Goal: Find contact information: Find contact information

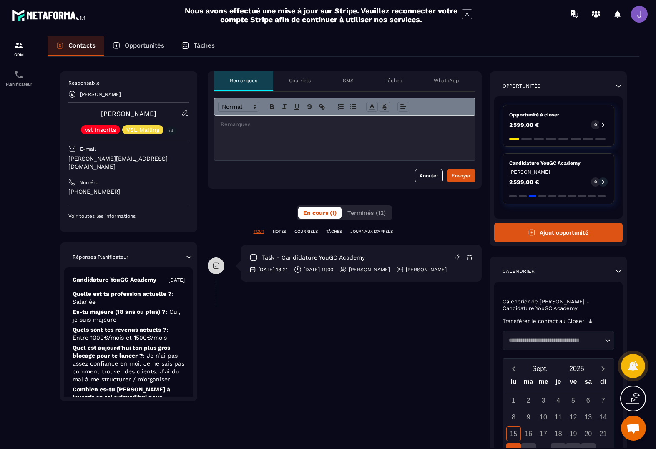
scroll to position [15, 0]
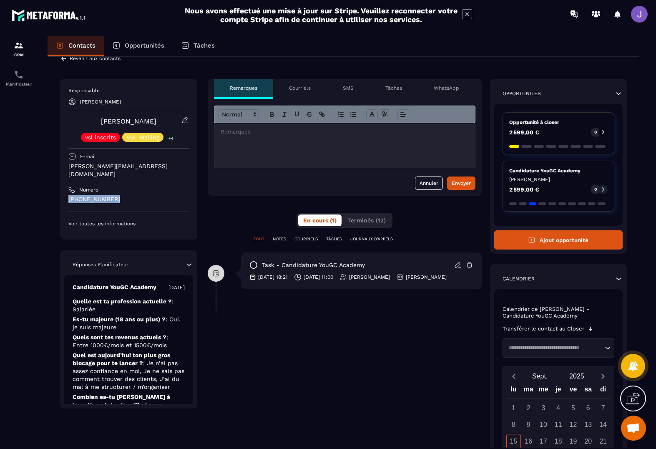
drag, startPoint x: 125, startPoint y: 191, endPoint x: 70, endPoint y: 194, distance: 55.9
click at [70, 195] on p "[PHONE_NUMBER]" at bounding box center [128, 199] width 120 height 8
click at [138, 195] on p "[PHONE_NUMBER]" at bounding box center [128, 199] width 120 height 8
drag, startPoint x: 72, startPoint y: 198, endPoint x: 133, endPoint y: 193, distance: 61.4
click at [133, 195] on p "[PHONE_NUMBER]" at bounding box center [128, 199] width 120 height 8
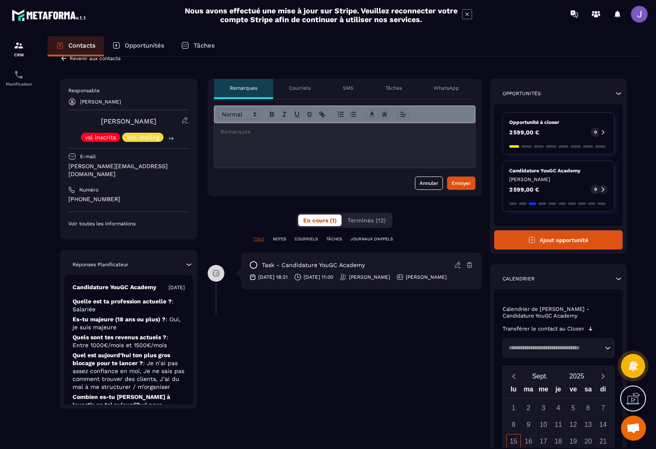
drag, startPoint x: 121, startPoint y: 190, endPoint x: 79, endPoint y: 196, distance: 42.9
click at [79, 196] on div "Responsable [PERSON_NAME] [PERSON_NAME] vsl inscrits VSL Mailing +4 E-mail [PER…" at bounding box center [128, 157] width 120 height 140
click at [141, 195] on p "[PHONE_NUMBER]" at bounding box center [128, 199] width 120 height 8
drag, startPoint x: 121, startPoint y: 189, endPoint x: 65, endPoint y: 193, distance: 56.4
click at [65, 193] on div "Responsable [PERSON_NAME] [PERSON_NAME] vsl inscrits VSL Mailing +4 E-mail [PER…" at bounding box center [128, 159] width 137 height 160
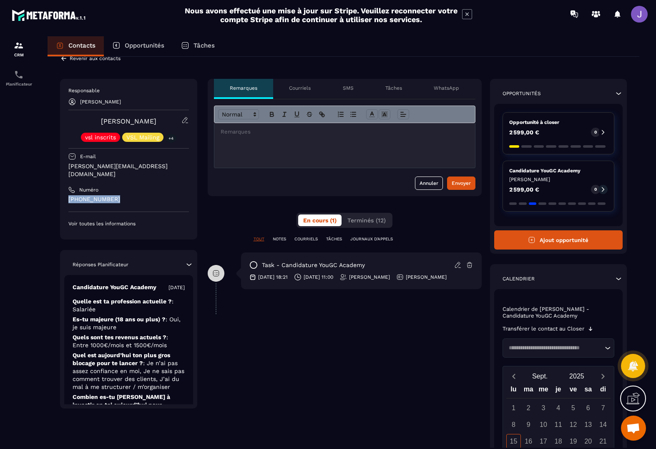
copy p "[PHONE_NUMBER]"
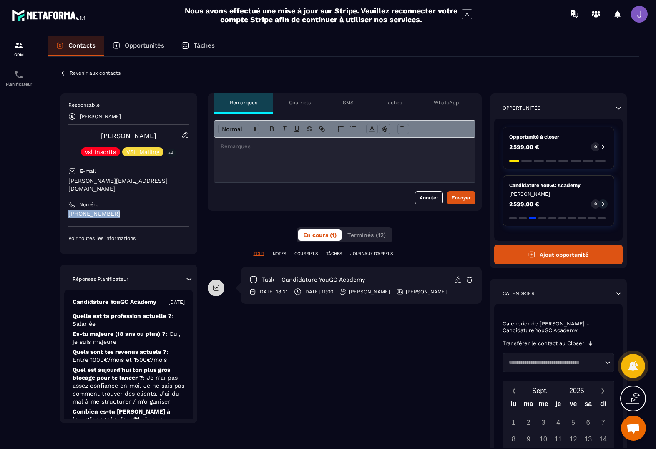
scroll to position [0, 0]
click at [61, 72] on icon at bounding box center [64, 73] width 8 height 8
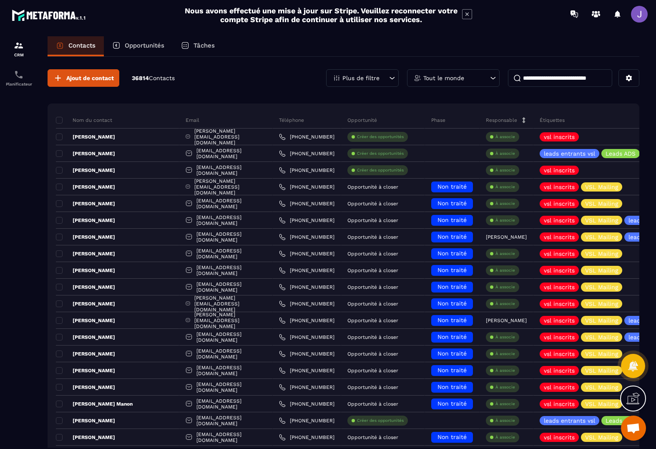
click at [537, 81] on input at bounding box center [560, 78] width 104 height 18
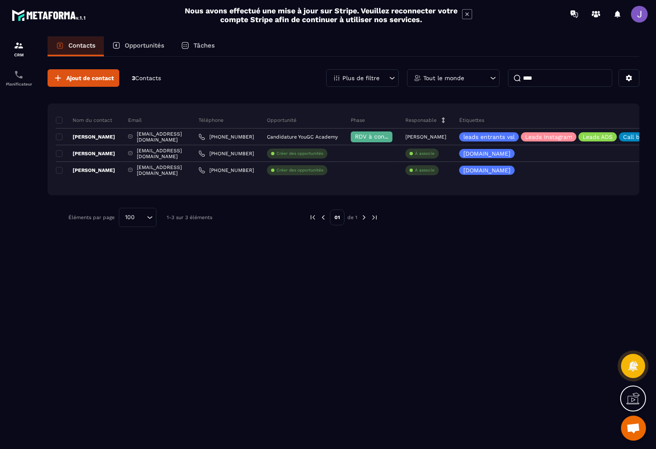
type input "****"
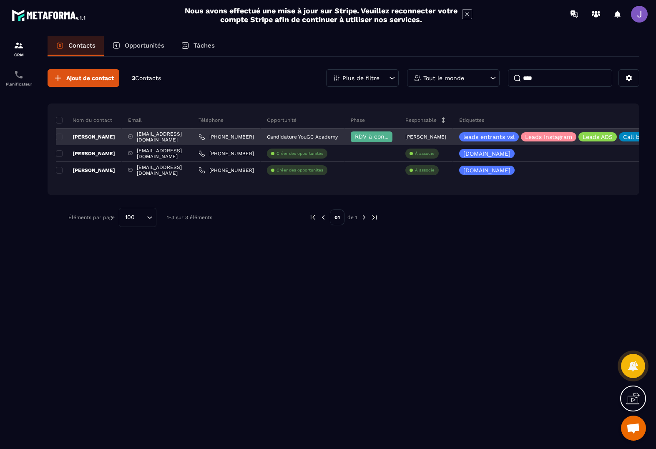
drag, startPoint x: 514, startPoint y: 83, endPoint x: 100, endPoint y: 138, distance: 418.1
click at [100, 138] on p "[PERSON_NAME]" at bounding box center [85, 136] width 59 height 7
